Goal: Check status: Check status

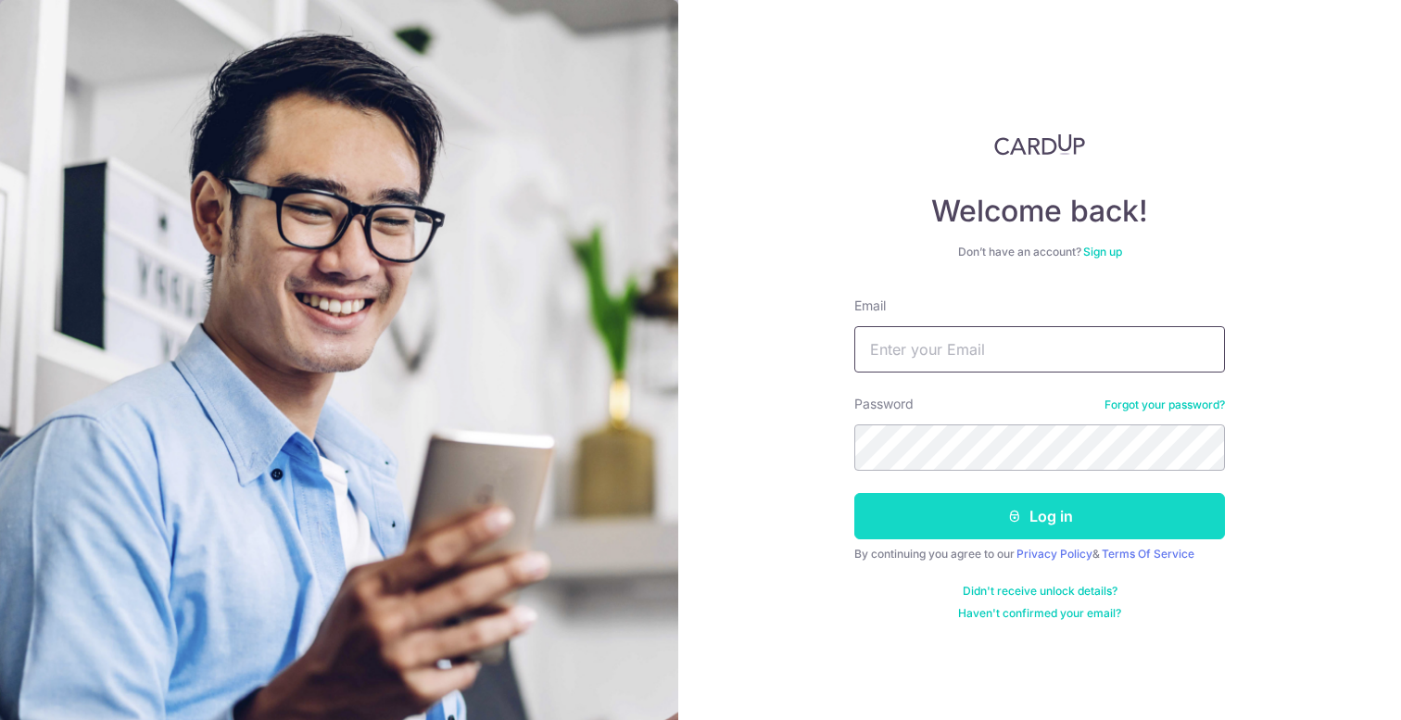
type input "[PERSON_NAME][EMAIL_ADDRESS][DOMAIN_NAME]"
click at [1048, 512] on button "Log in" at bounding box center [1040, 516] width 371 height 46
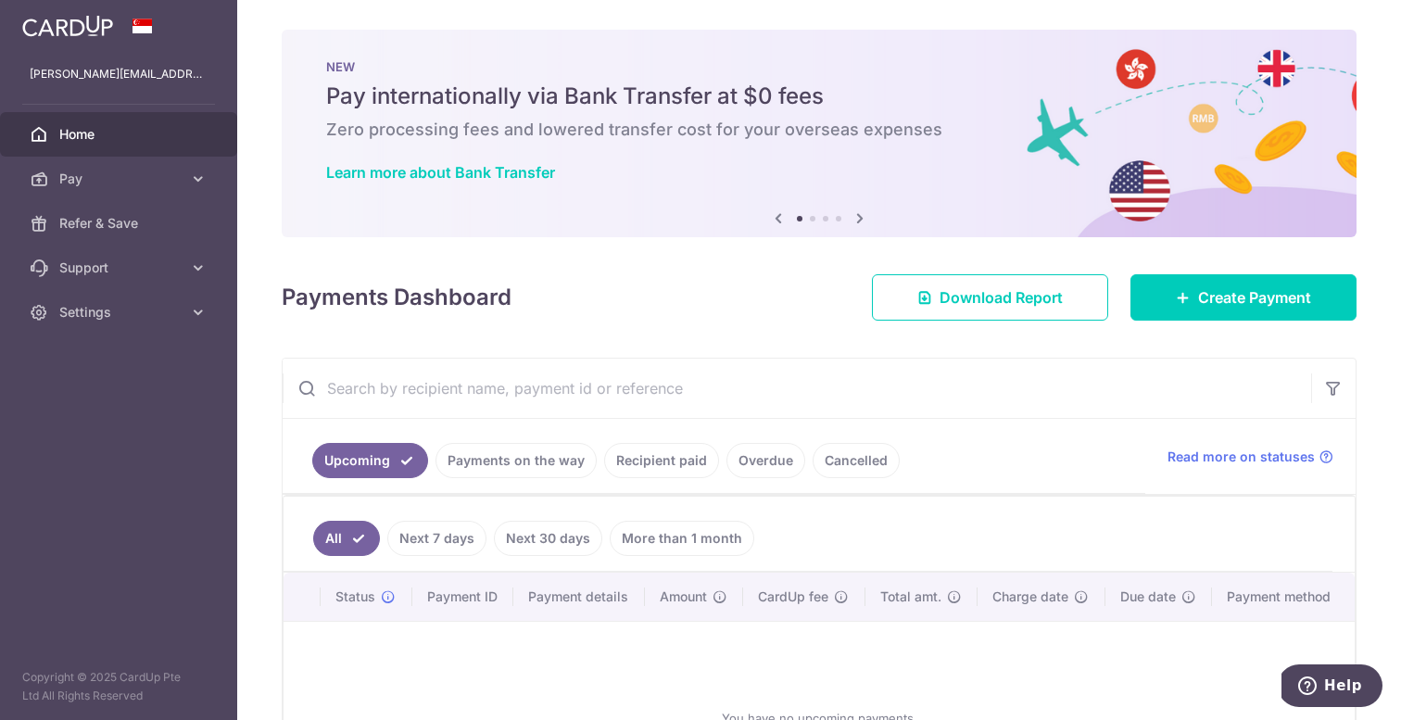
click at [552, 442] on ul "Upcoming Payments on the way Recipient paid Overdue Cancelled" at bounding box center [714, 456] width 863 height 75
click at [550, 447] on link "Payments on the way" at bounding box center [516, 460] width 161 height 35
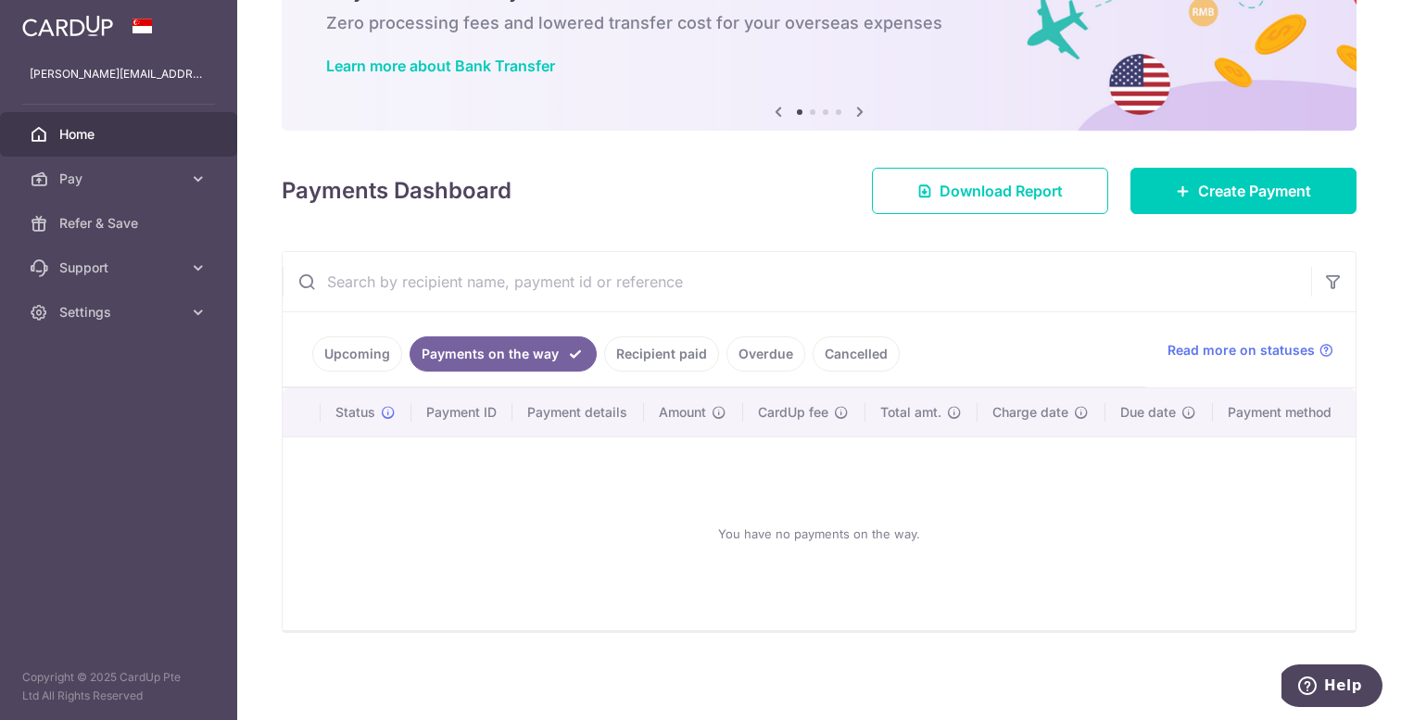
click at [664, 349] on link "Recipient paid" at bounding box center [661, 353] width 115 height 35
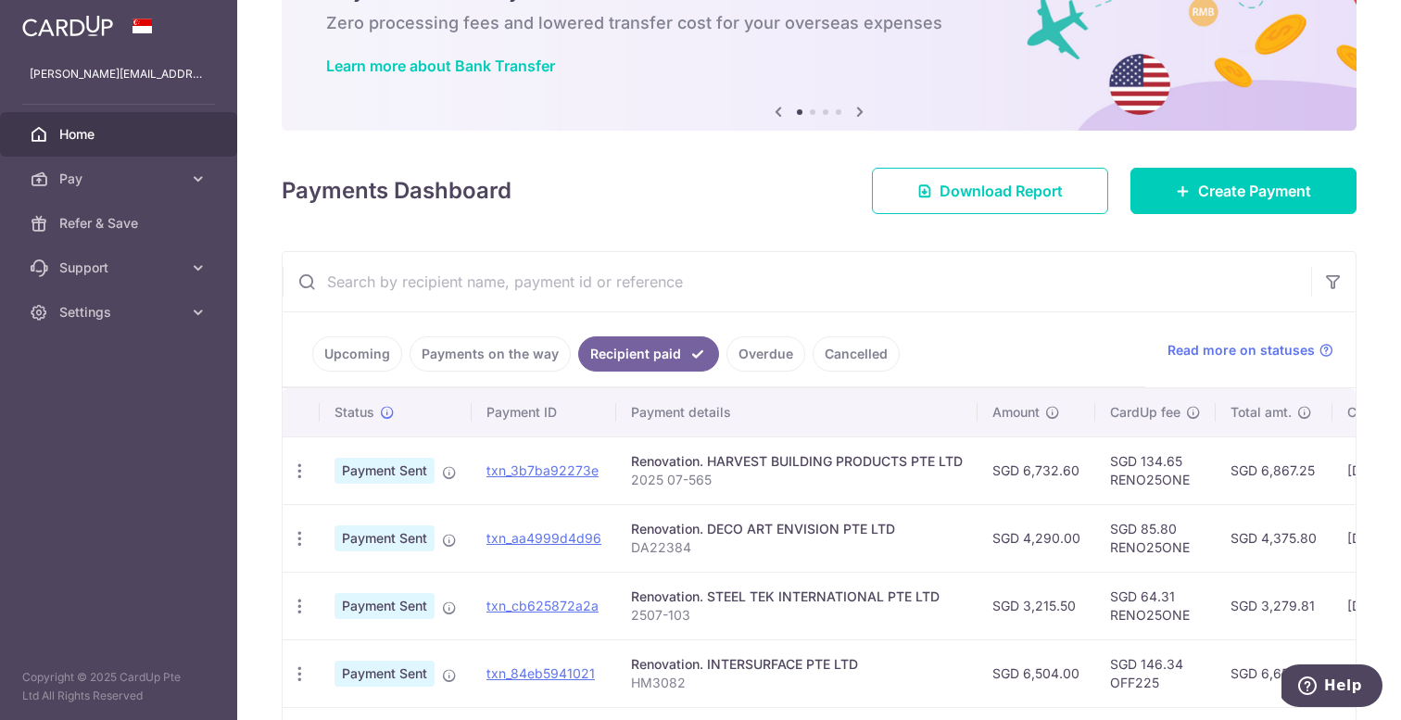
scroll to position [261, 0]
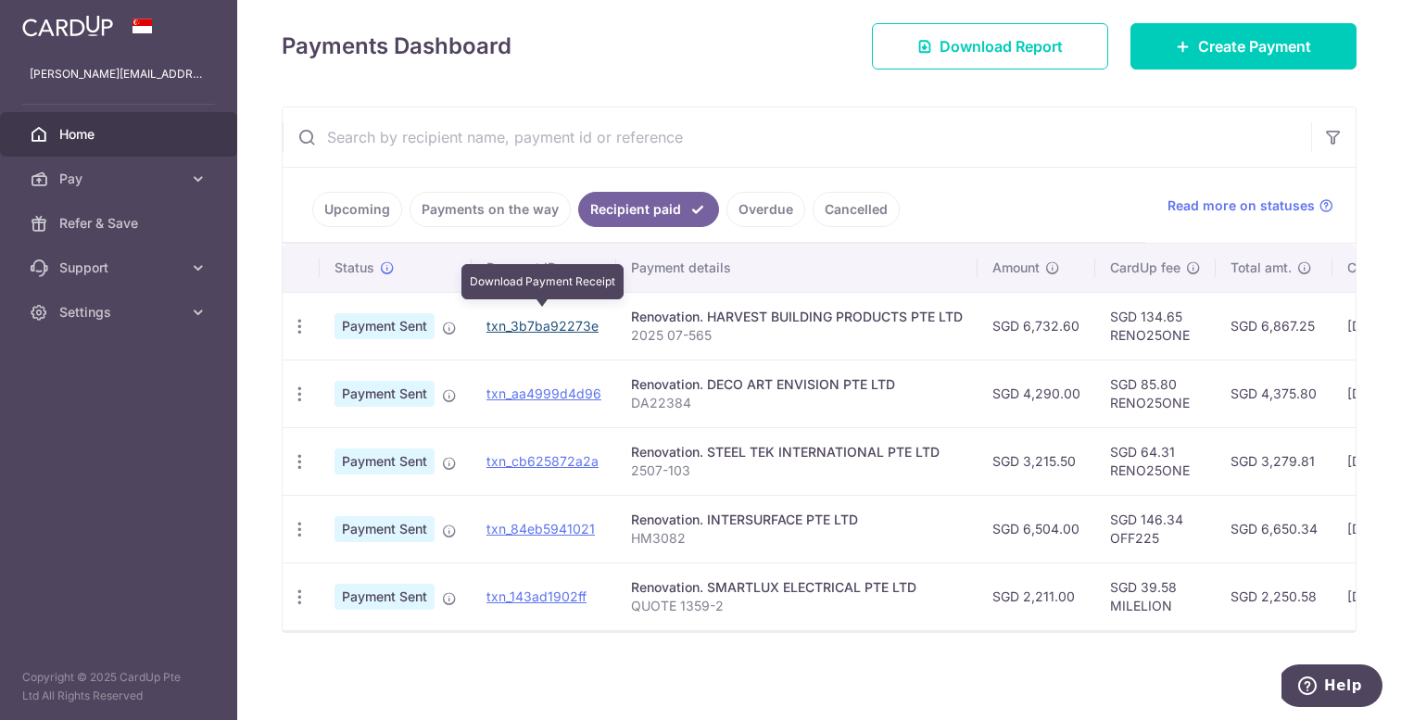
click at [544, 318] on link "txn_3b7ba92273e" at bounding box center [543, 326] width 112 height 16
click at [513, 318] on link "txn_3b7ba92273e" at bounding box center [543, 326] width 112 height 16
